Goal: Task Accomplishment & Management: Manage account settings

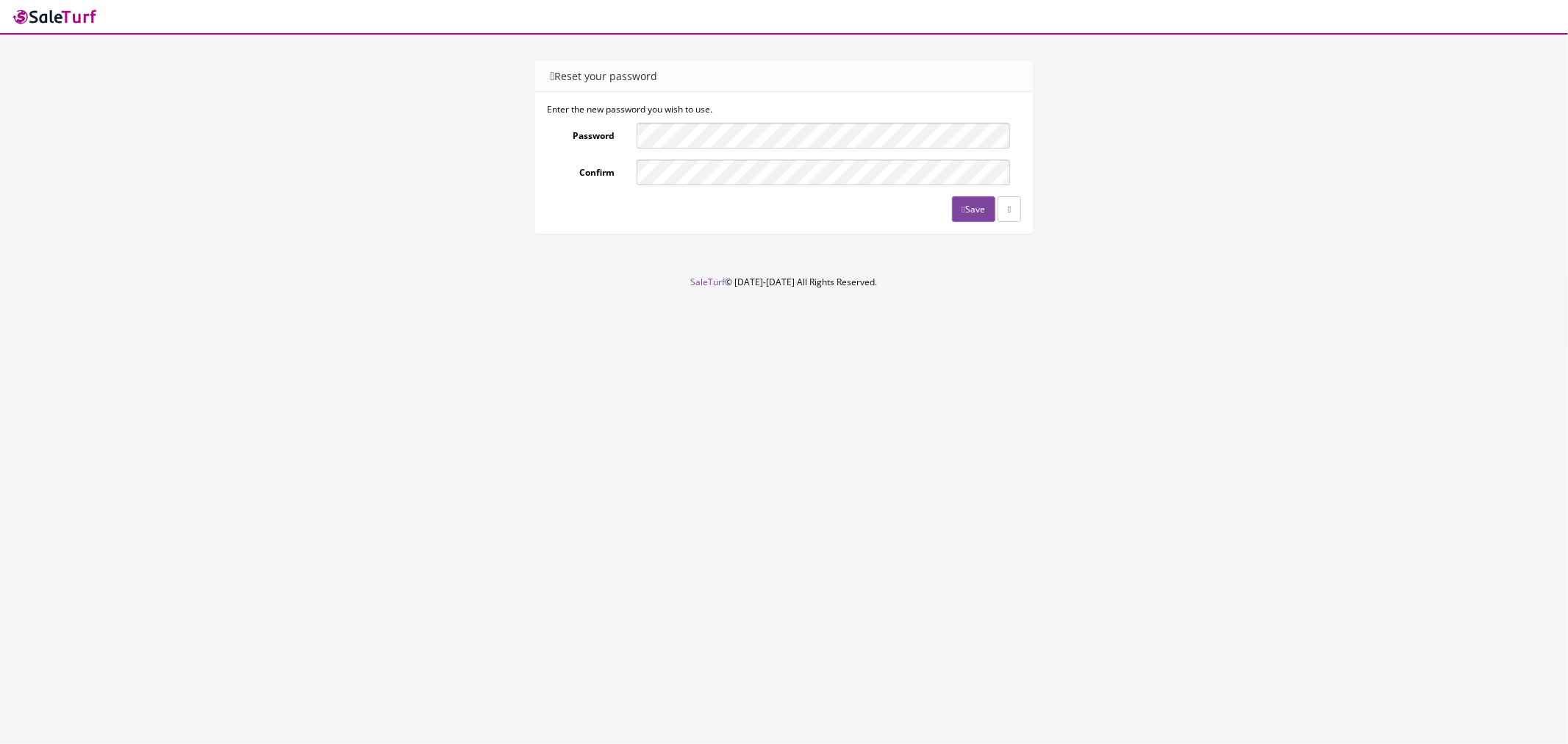
click at [671, 196] on div "Save" at bounding box center [784, 208] width 474 height 25
click at [962, 207] on icon "submit" at bounding box center [964, 209] width 3 height 9
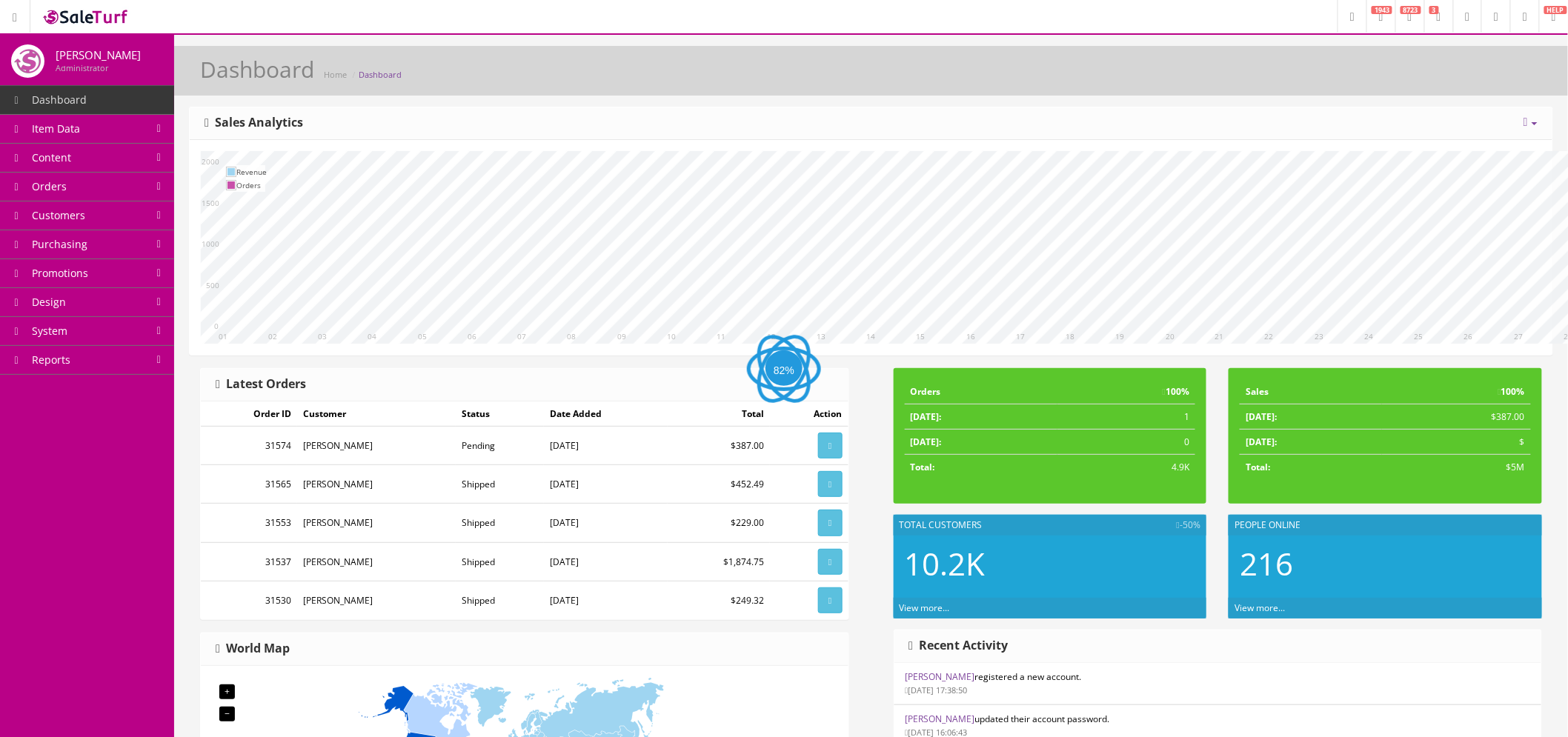
click at [1510, 25] on link at bounding box center [1524, 16] width 29 height 33
click at [1448, 90] on link "Logout" at bounding box center [1464, 97] width 148 height 17
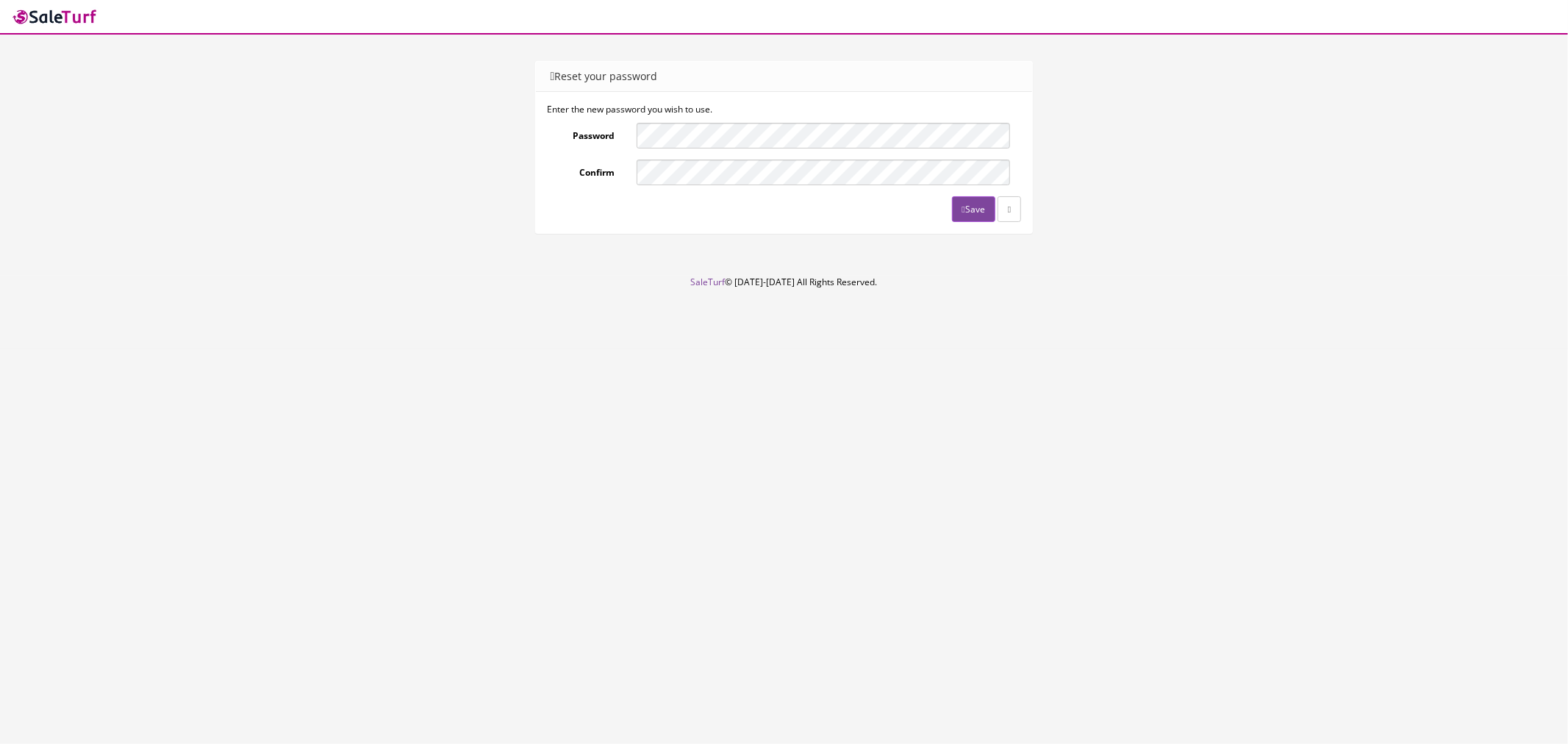
click at [650, 212] on div "Save" at bounding box center [784, 208] width 474 height 25
click at [967, 216] on button "Save" at bounding box center [973, 208] width 43 height 25
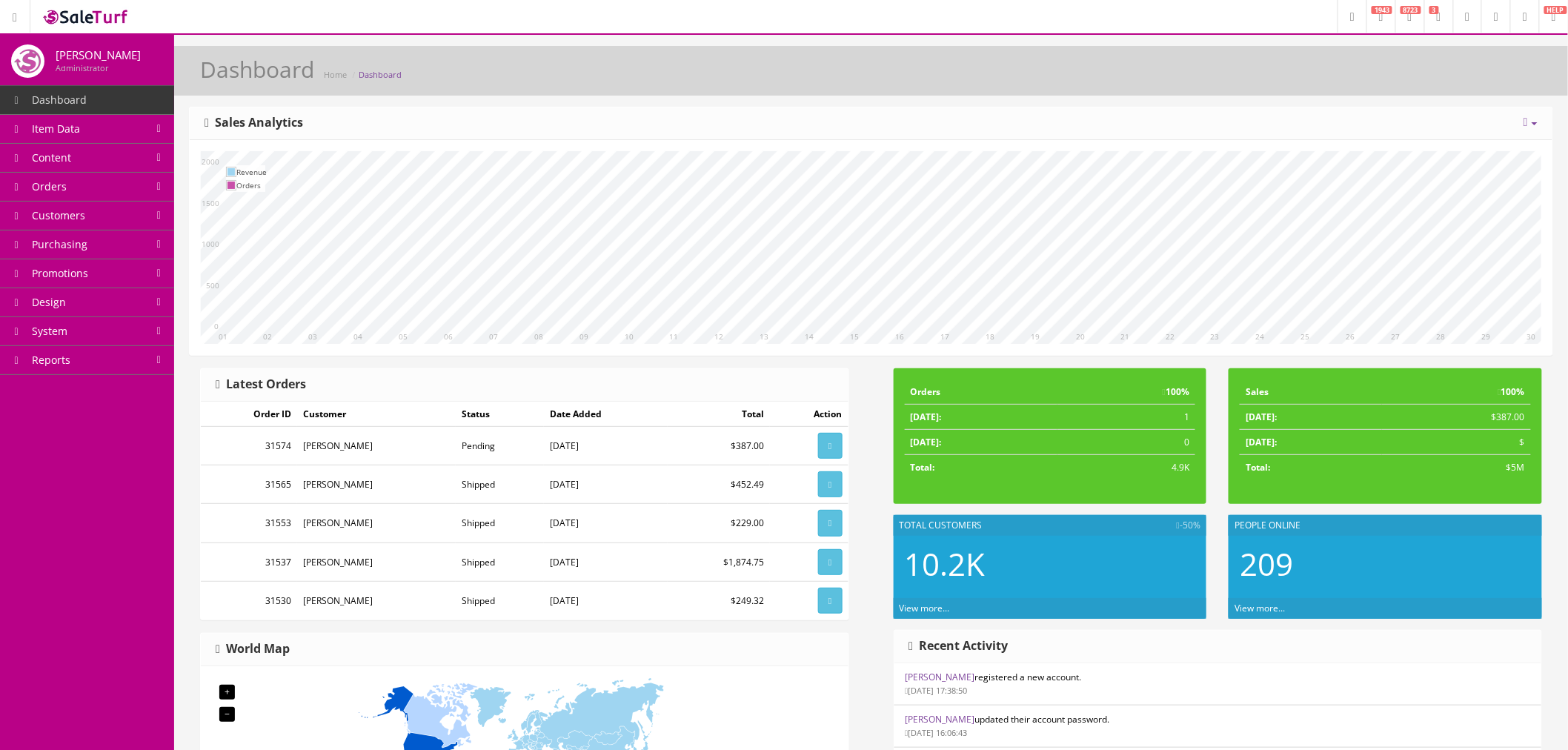
click at [109, 137] on link "Item Data" at bounding box center [86, 128] width 174 height 29
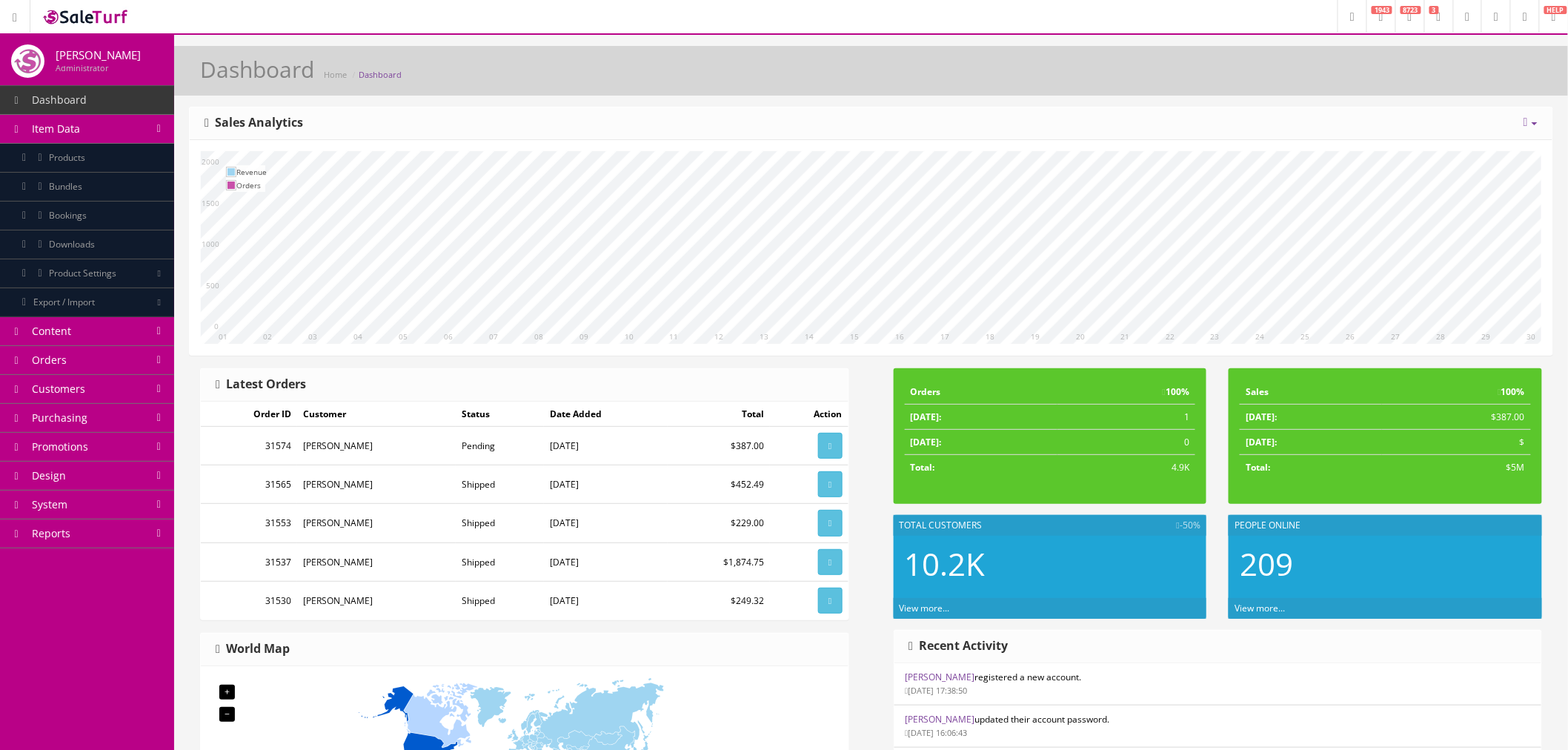
click at [112, 159] on link "Products" at bounding box center [86, 158] width 174 height 29
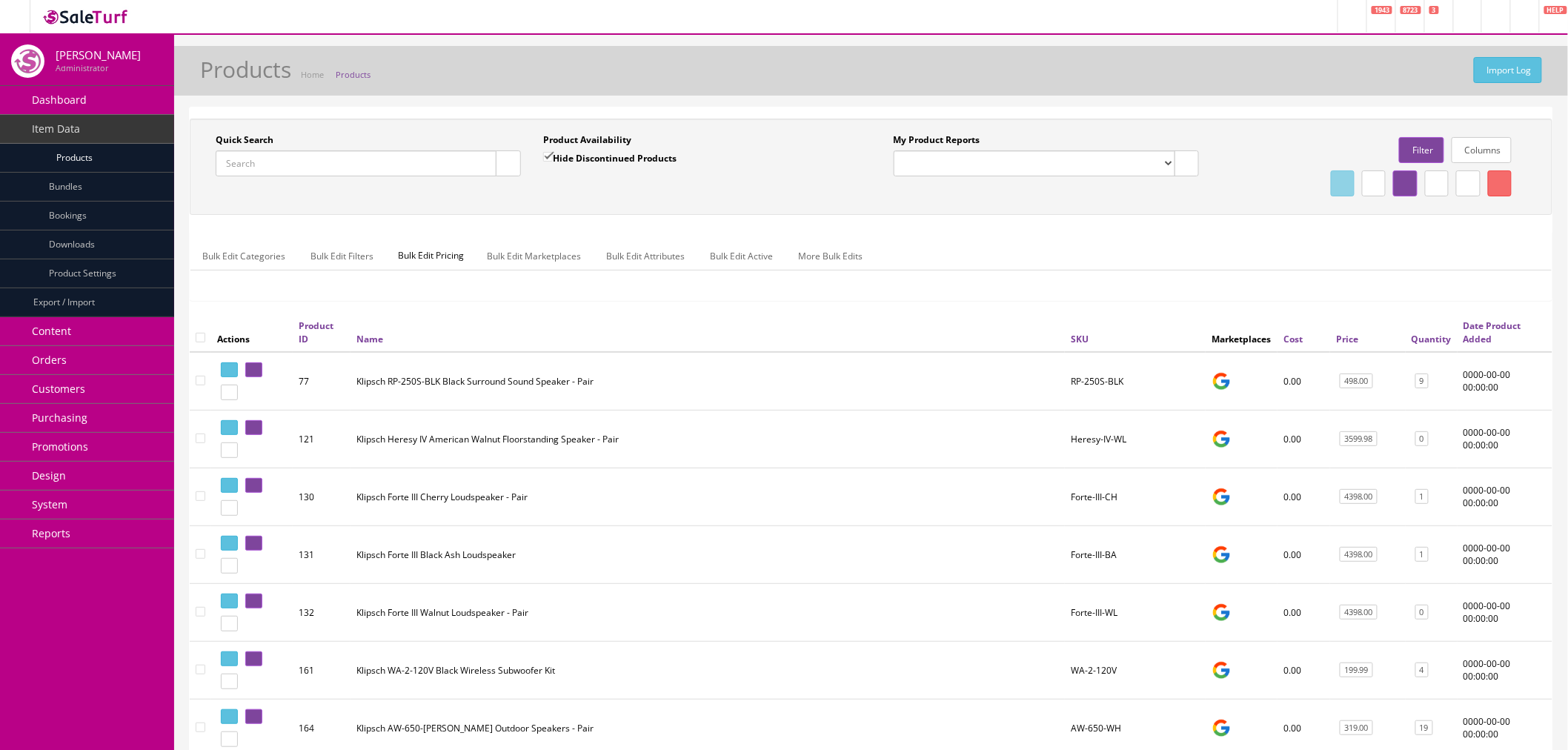
click at [98, 193] on link "Bundles" at bounding box center [86, 187] width 174 height 29
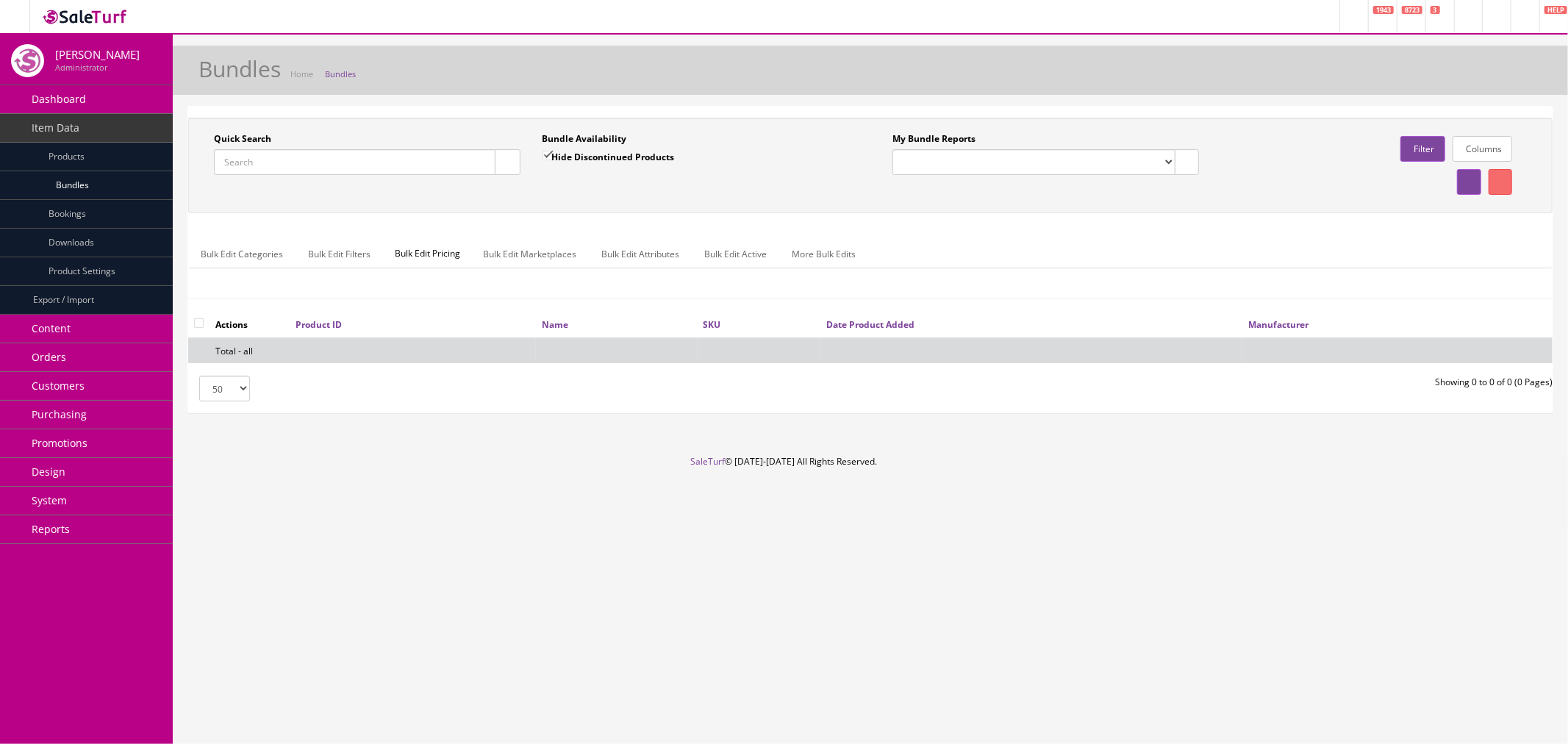
click at [121, 151] on link "Products" at bounding box center [86, 157] width 172 height 29
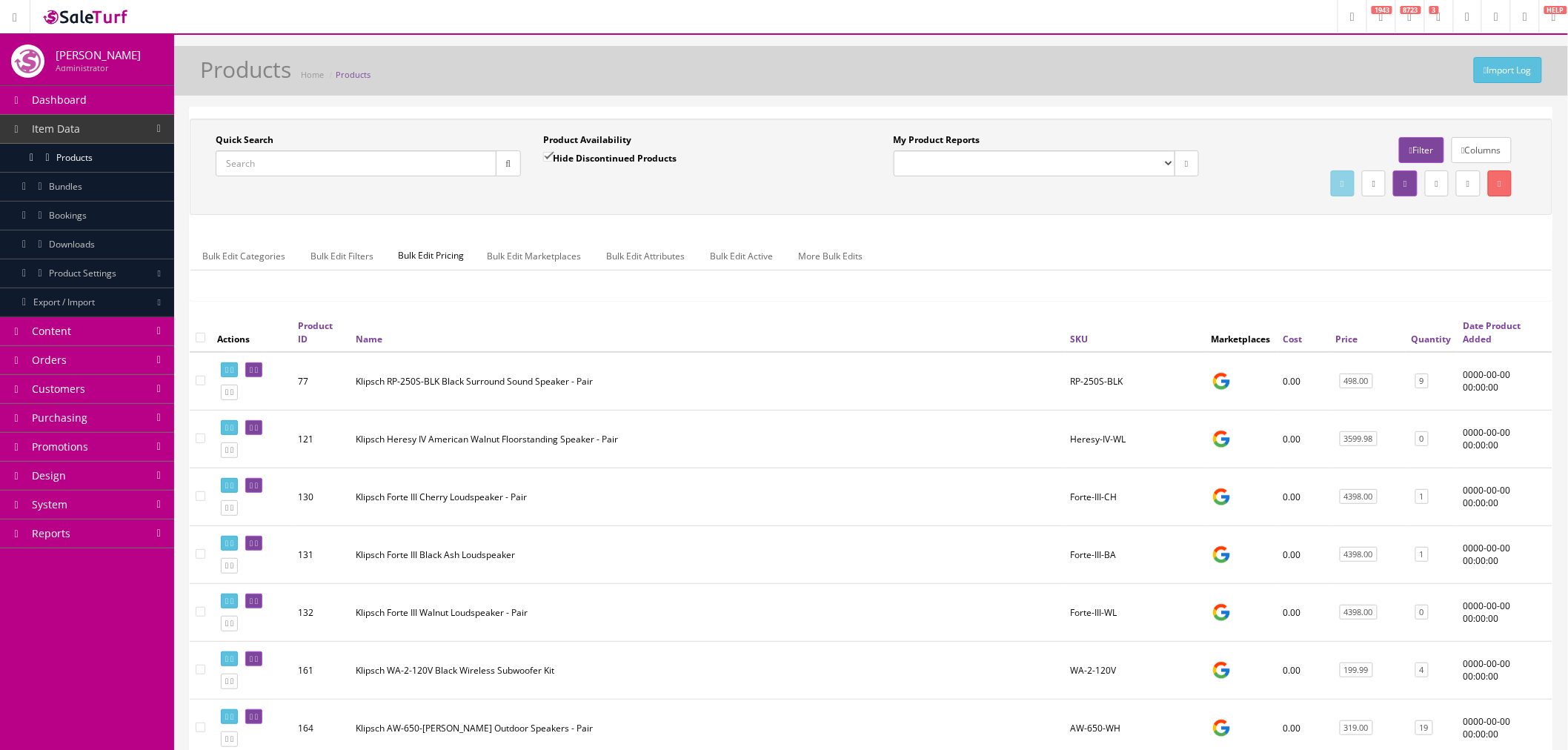
click at [114, 337] on link "Content" at bounding box center [86, 331] width 174 height 29
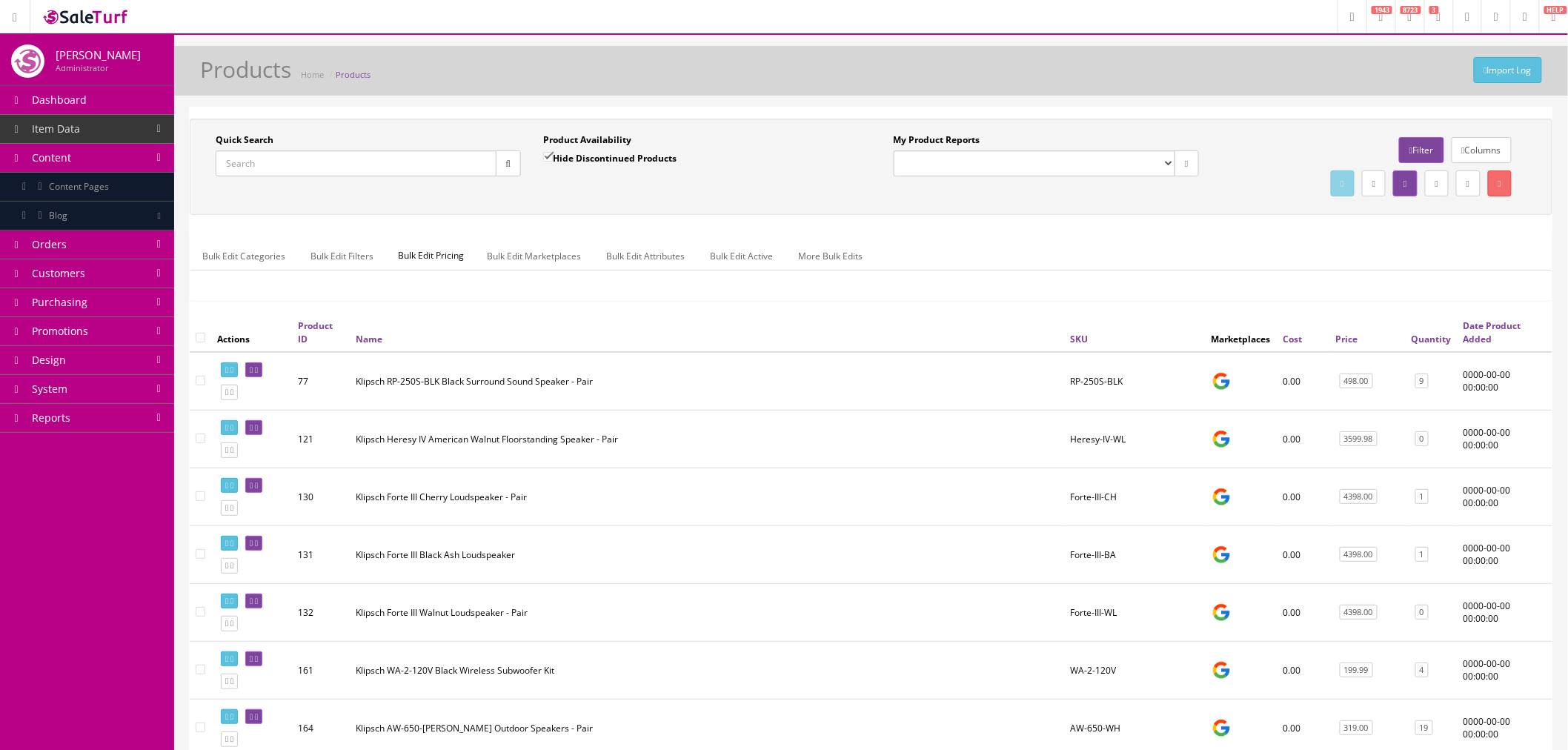
click at [78, 246] on link "Orders" at bounding box center [86, 245] width 174 height 29
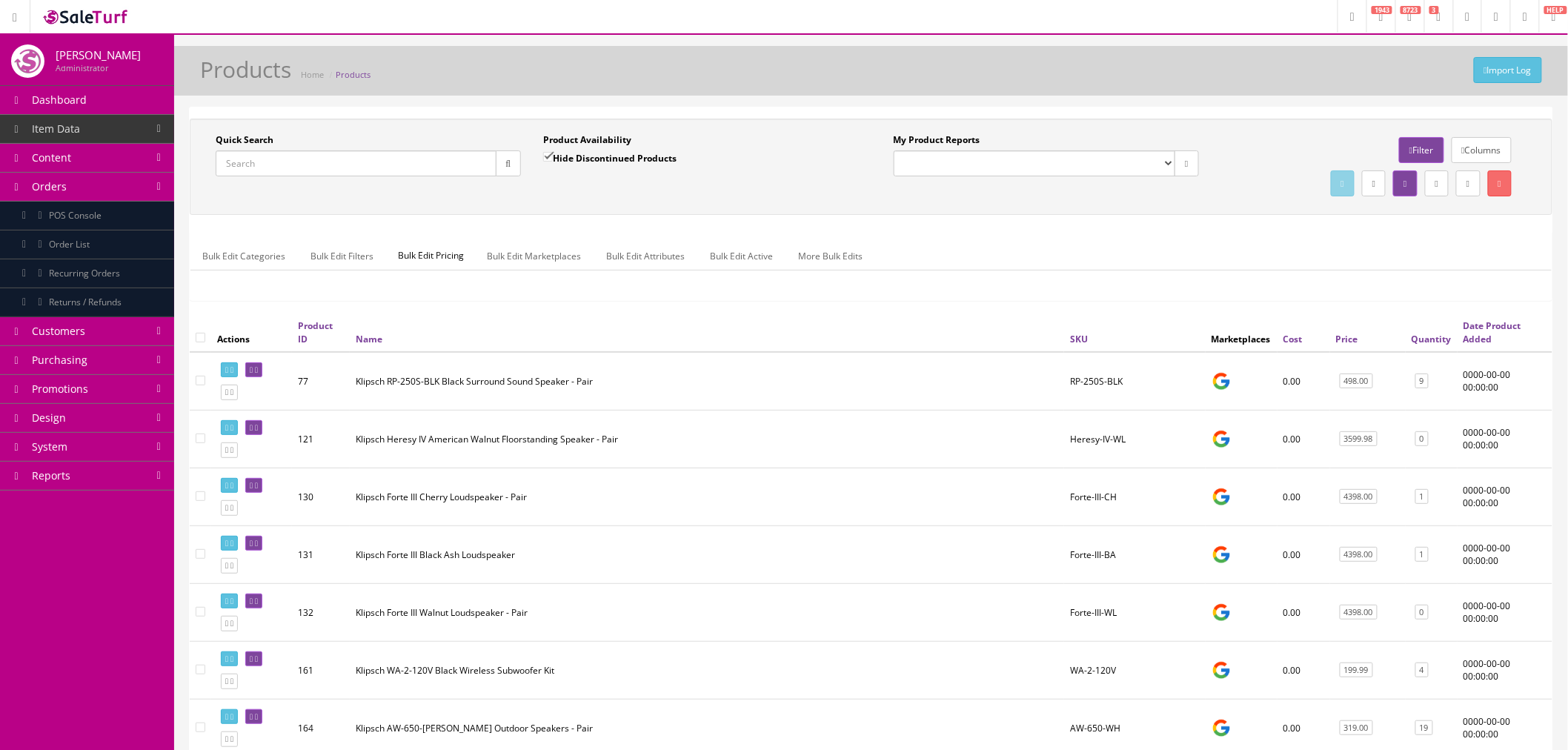
click at [108, 248] on link "Order List" at bounding box center [86, 245] width 174 height 29
